Goal: Task Accomplishment & Management: Manage account settings

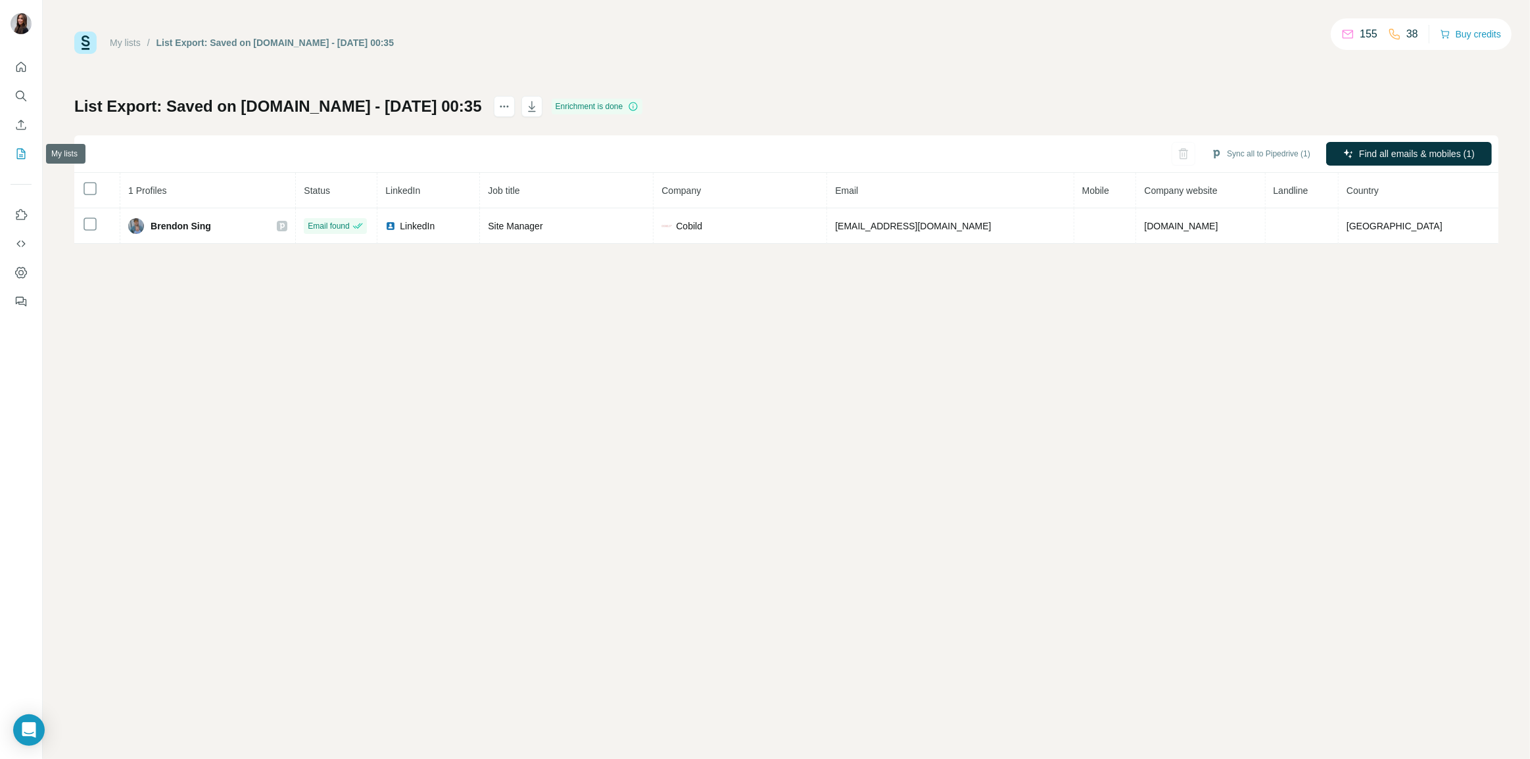
click at [26, 152] on icon "My lists" at bounding box center [20, 153] width 13 height 13
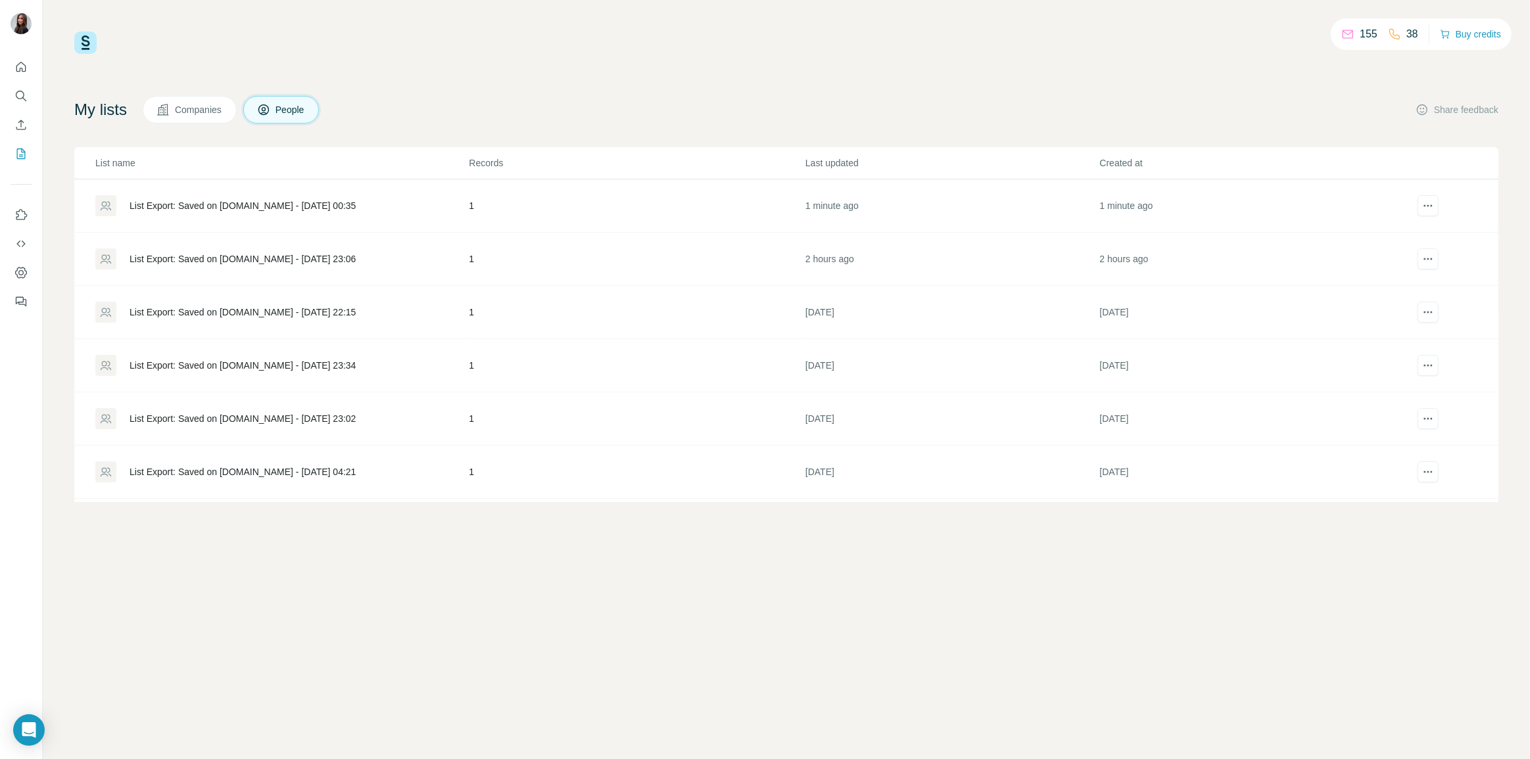
click at [199, 105] on span "Companies" at bounding box center [199, 109] width 48 height 13
click at [213, 108] on span "Companies" at bounding box center [199, 109] width 48 height 13
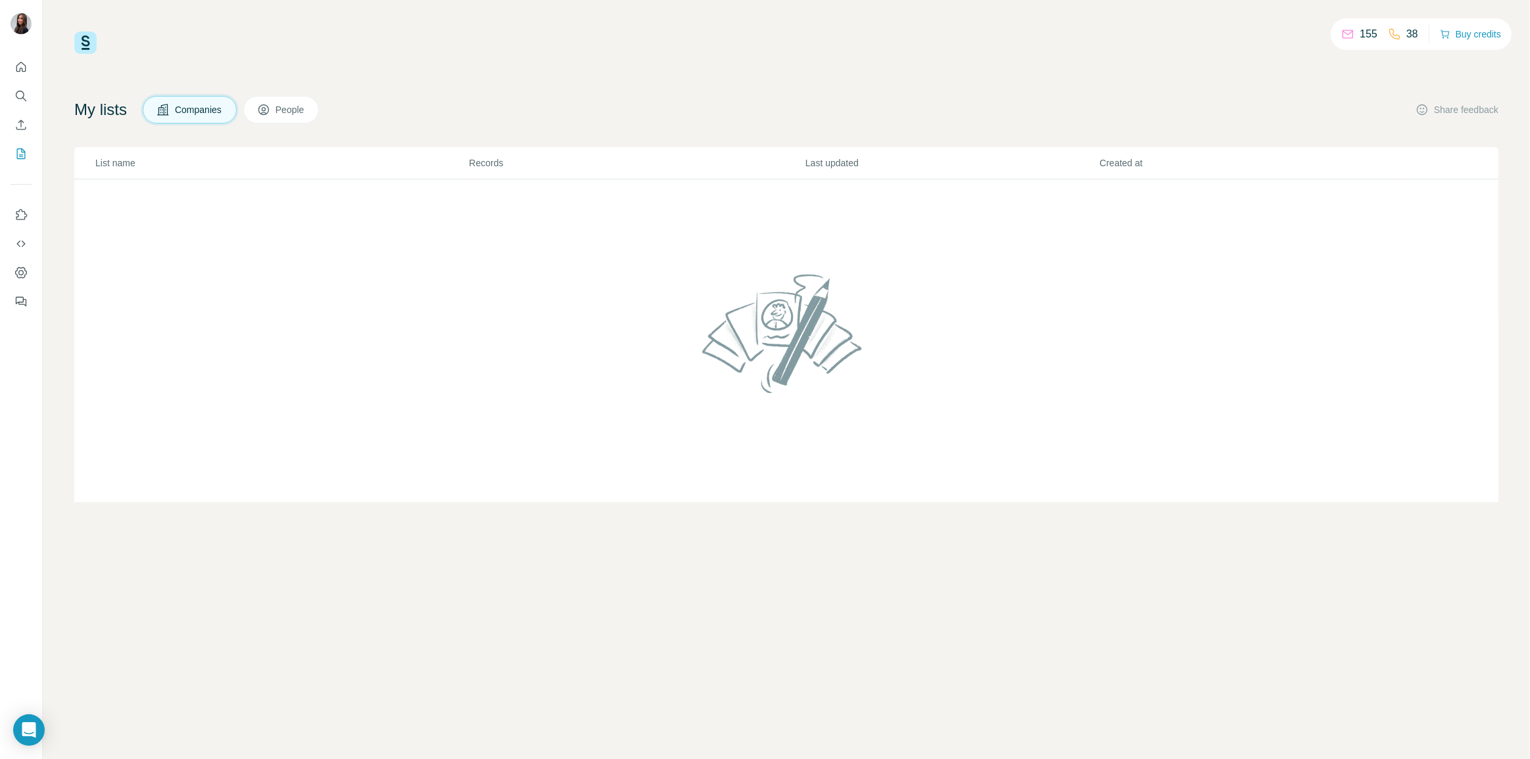
click at [287, 109] on span "People" at bounding box center [290, 109] width 30 height 13
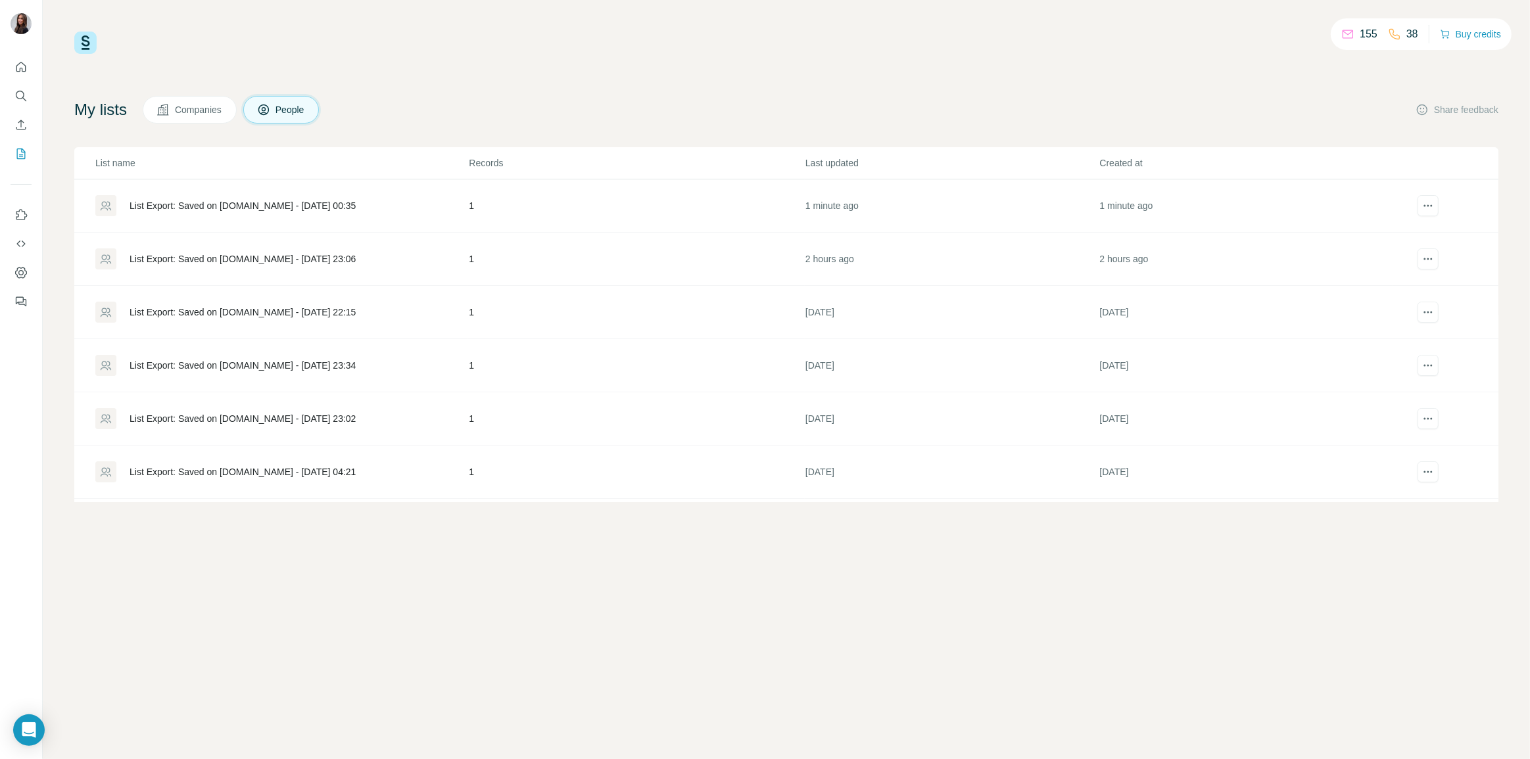
click at [306, 103] on span "People" at bounding box center [290, 109] width 30 height 13
click at [294, 106] on span "People" at bounding box center [290, 109] width 30 height 13
click at [180, 111] on span "Companies" at bounding box center [199, 109] width 48 height 13
click at [222, 108] on span "Companies" at bounding box center [199, 109] width 48 height 13
click at [295, 106] on span "People" at bounding box center [290, 109] width 30 height 13
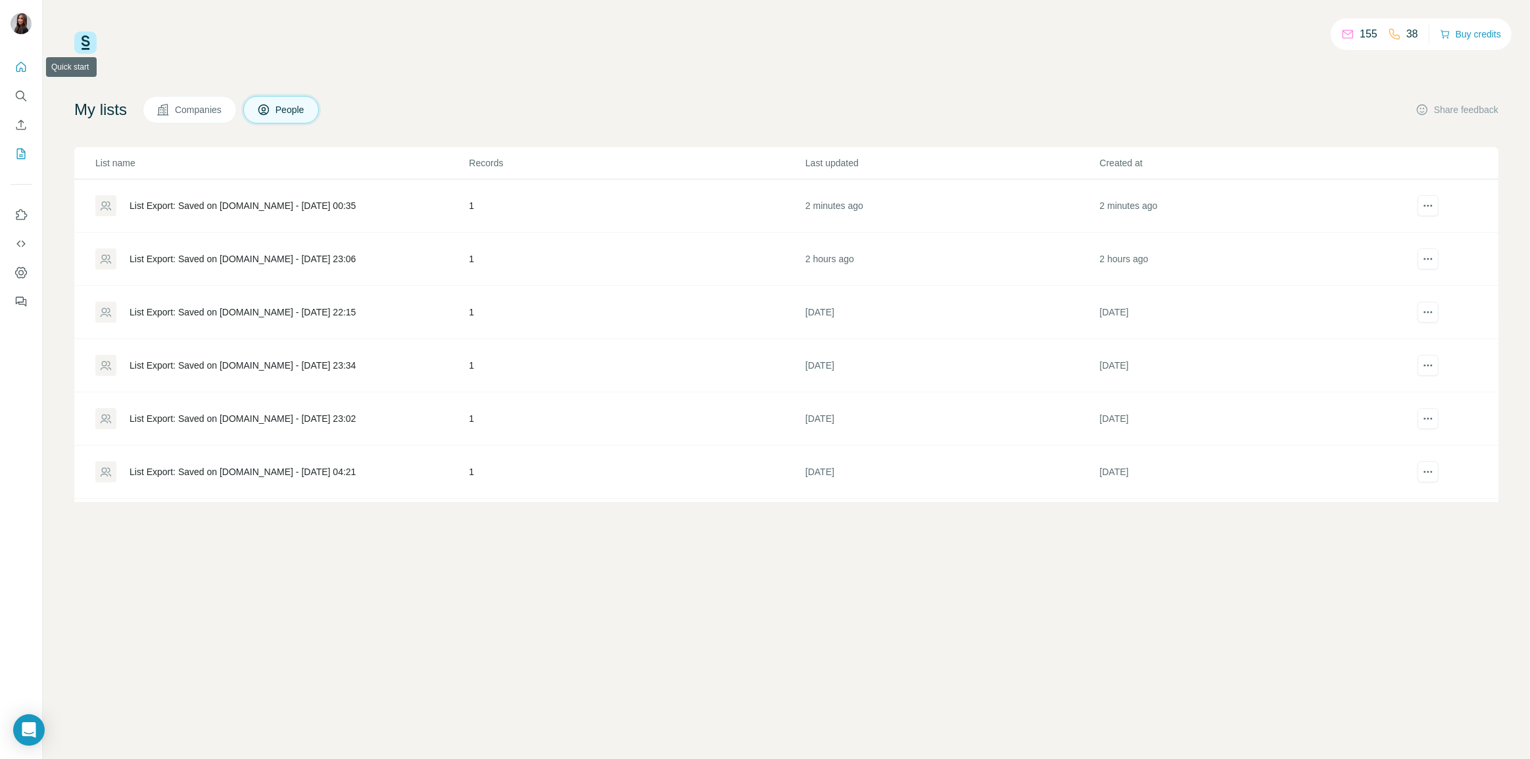
click at [18, 64] on icon "Quick start" at bounding box center [20, 66] width 13 height 13
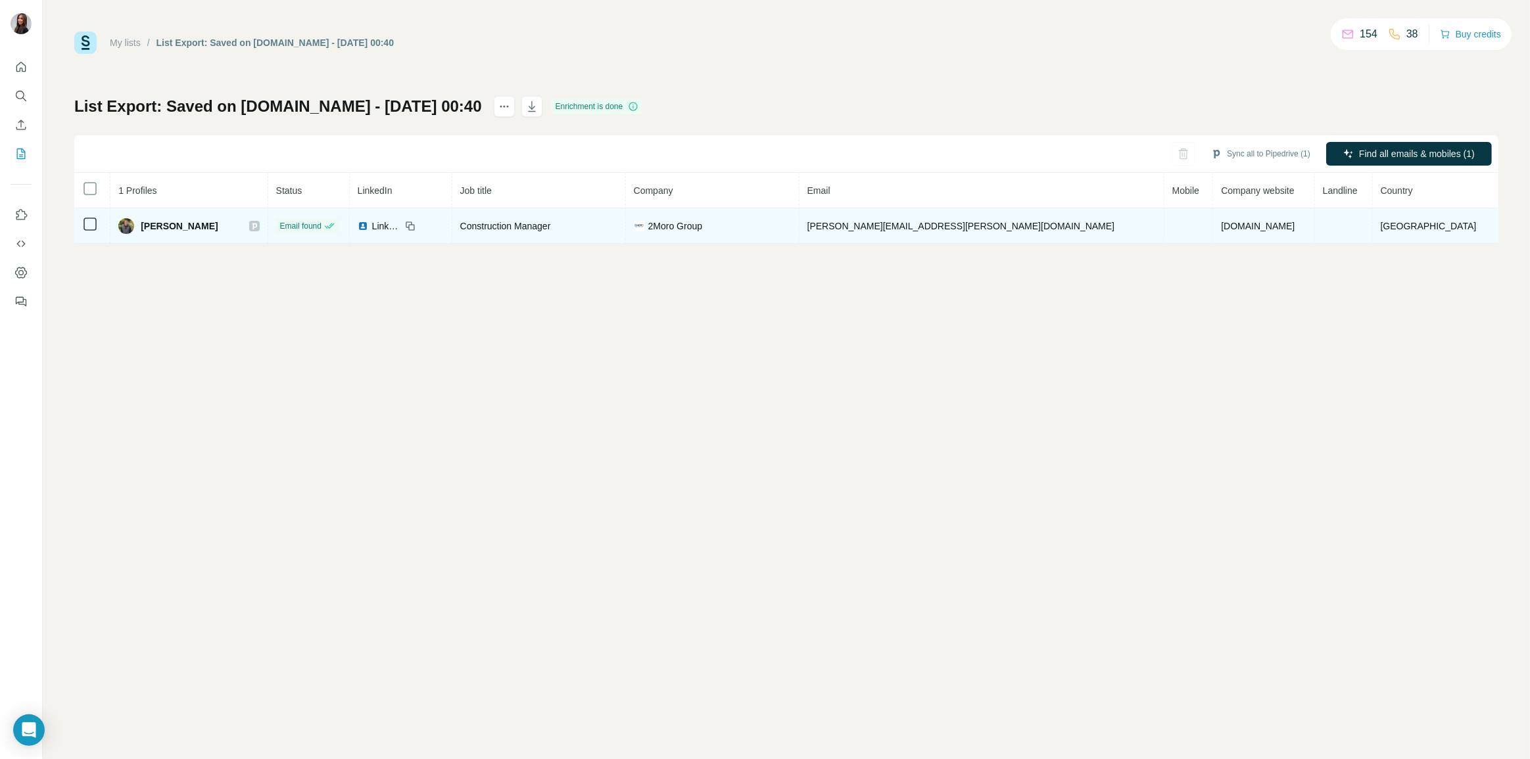
click at [1164, 236] on td at bounding box center [1188, 225] width 49 height 35
click at [1164, 220] on td at bounding box center [1188, 225] width 49 height 35
click at [1053, 210] on td "[PERSON_NAME][EMAIL_ADDRESS][PERSON_NAME][DOMAIN_NAME]" at bounding box center [981, 225] width 365 height 35
click at [1017, 229] on span "[PERSON_NAME][EMAIL_ADDRESS][PERSON_NAME][DOMAIN_NAME]" at bounding box center [961, 226] width 308 height 11
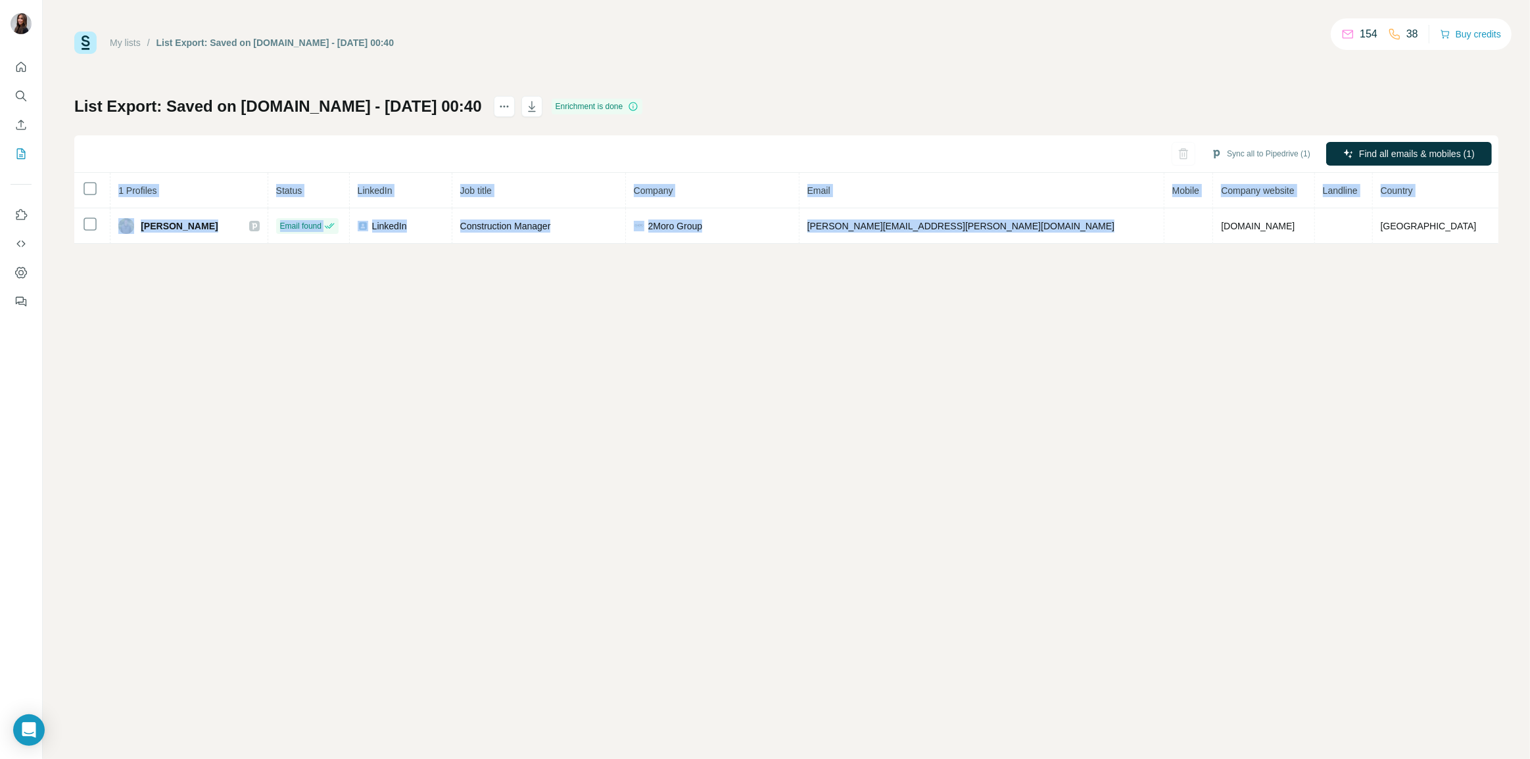
drag, startPoint x: 1145, startPoint y: 223, endPoint x: 1138, endPoint y: 252, distance: 29.8
click at [1138, 252] on div "My lists / List Export: Saved on [DOMAIN_NAME] - [DATE] 00:40 154 38 Buy credit…" at bounding box center [786, 379] width 1487 height 759
click at [1110, 314] on div "My lists / List Export: Saved on [DOMAIN_NAME] - [DATE] 00:40 154 38 Buy credit…" at bounding box center [786, 379] width 1487 height 759
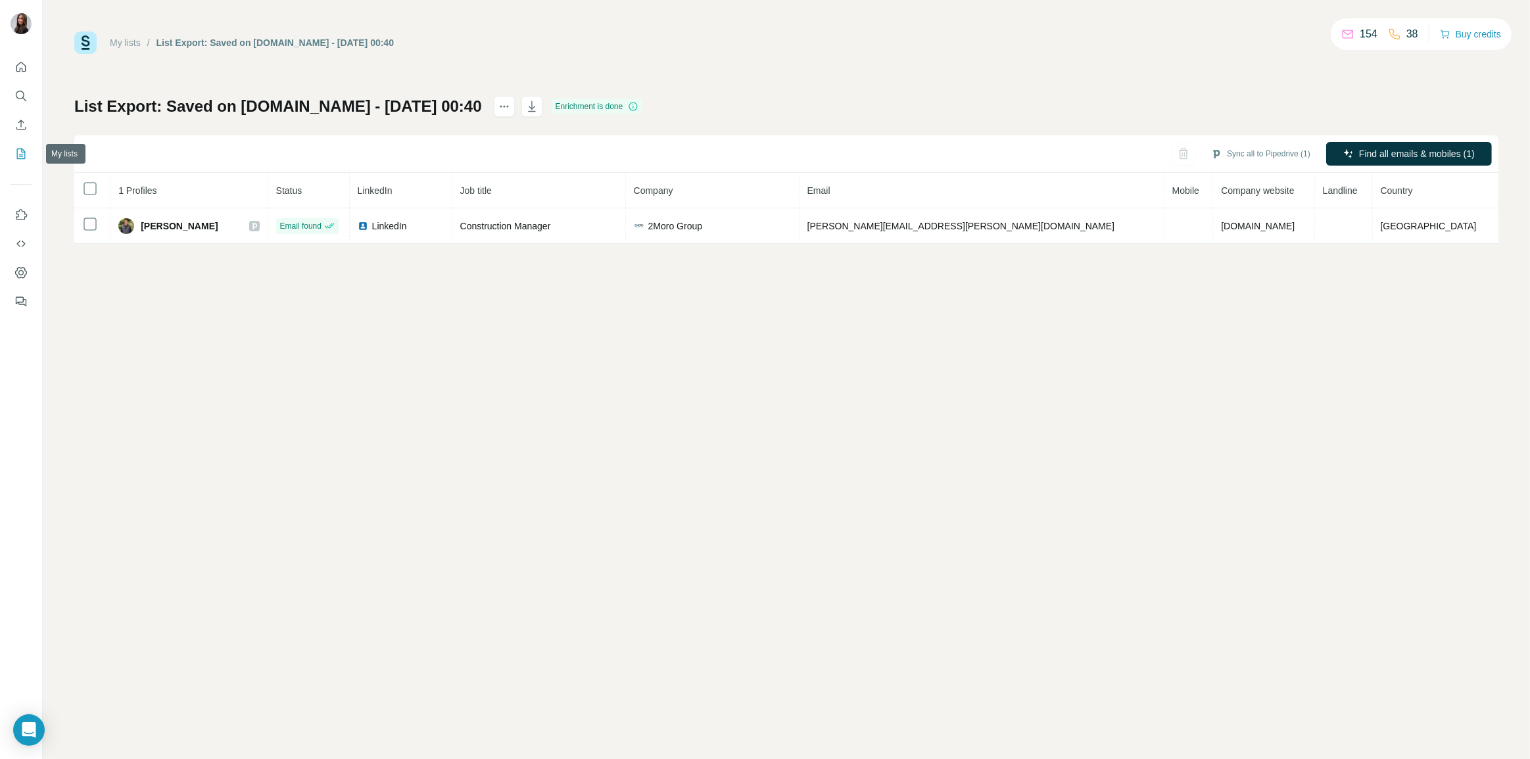
click at [23, 156] on icon "My lists" at bounding box center [20, 153] width 13 height 13
click at [19, 149] on icon "My lists" at bounding box center [20, 153] width 13 height 13
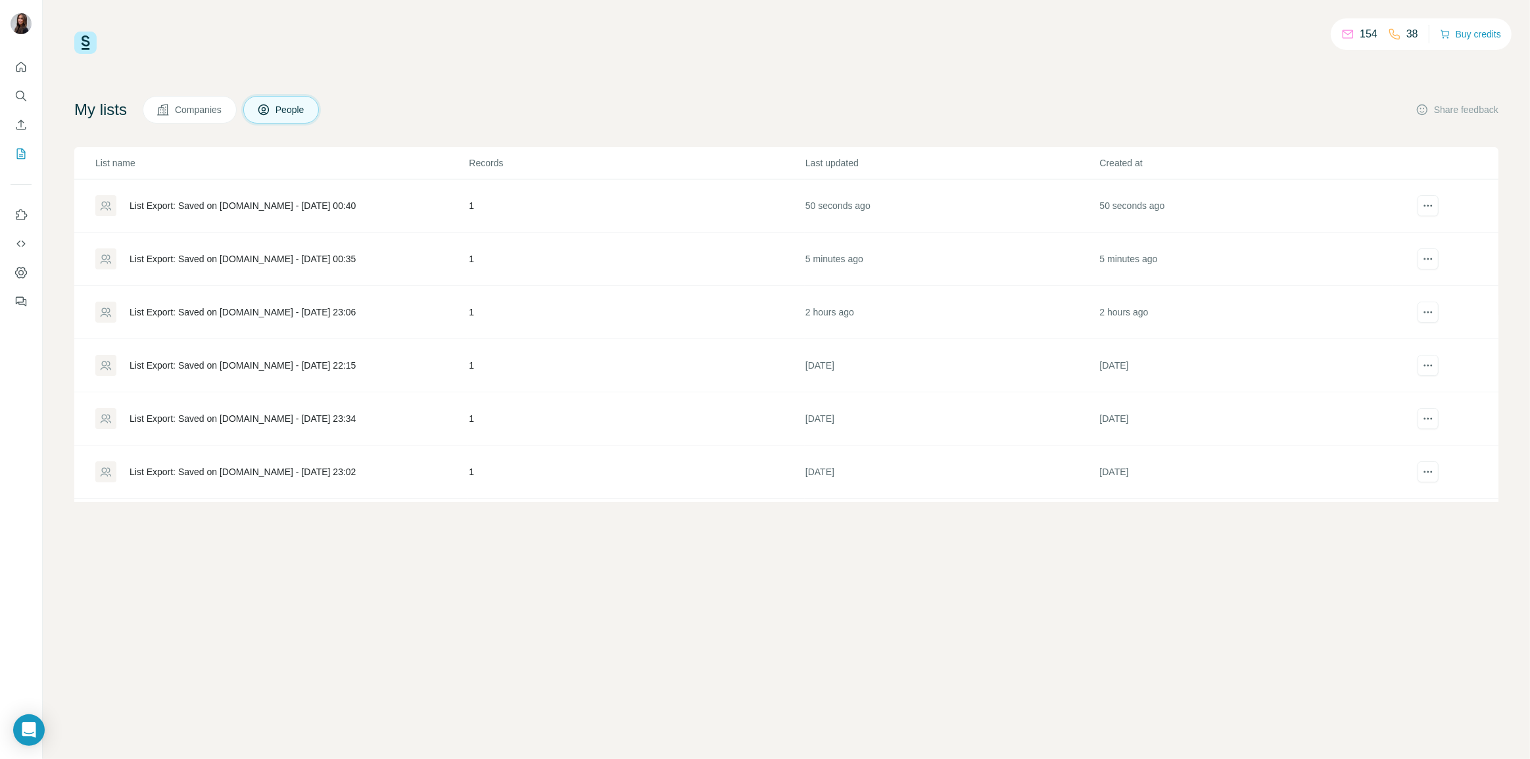
click at [264, 368] on div "List Export: Saved on [DOMAIN_NAME] - [DATE] 22:15" at bounding box center [242, 365] width 226 height 13
click at [276, 367] on div "List Export: Saved on [DOMAIN_NAME] - [DATE] 22:15" at bounding box center [242, 365] width 226 height 13
